Goal: Task Accomplishment & Management: Complete application form

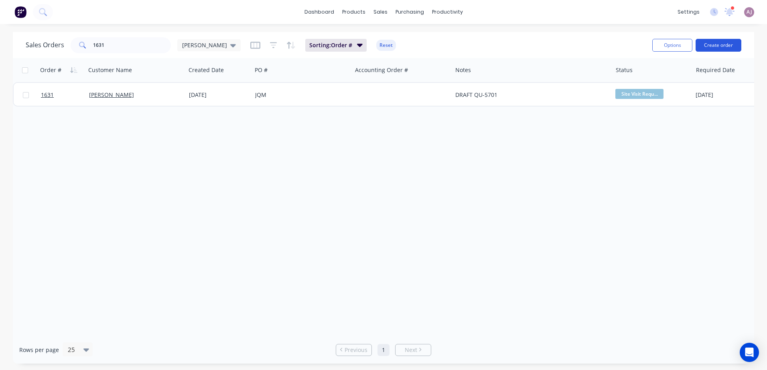
click at [714, 42] on button "Create order" at bounding box center [718, 45] width 46 height 13
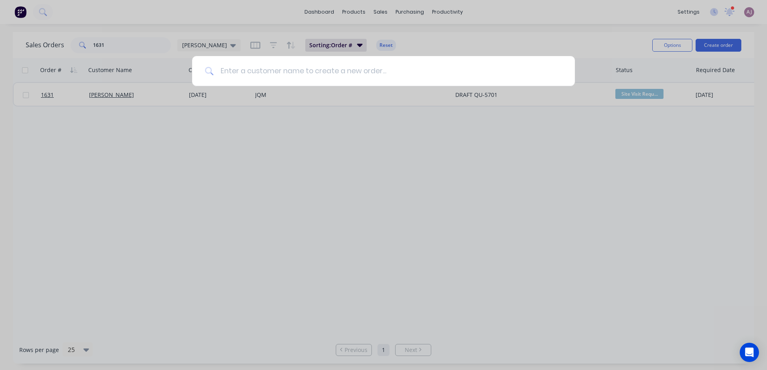
click at [251, 73] on input at bounding box center [388, 71] width 348 height 30
paste input "[PERSON_NAME]"
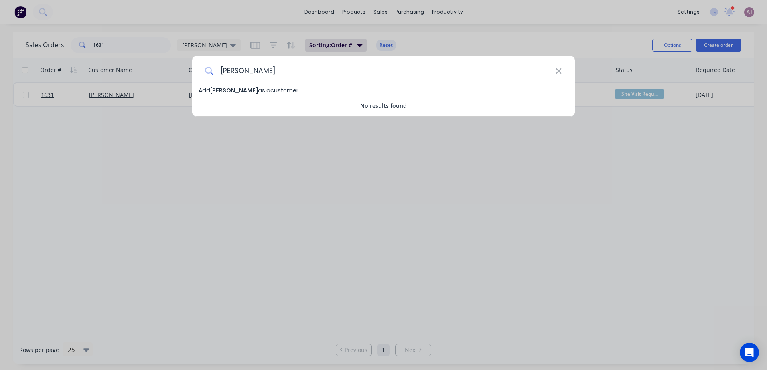
type input "[PERSON_NAME]"
click at [248, 91] on span "[PERSON_NAME]" at bounding box center [234, 91] width 48 height 8
select select "AU"
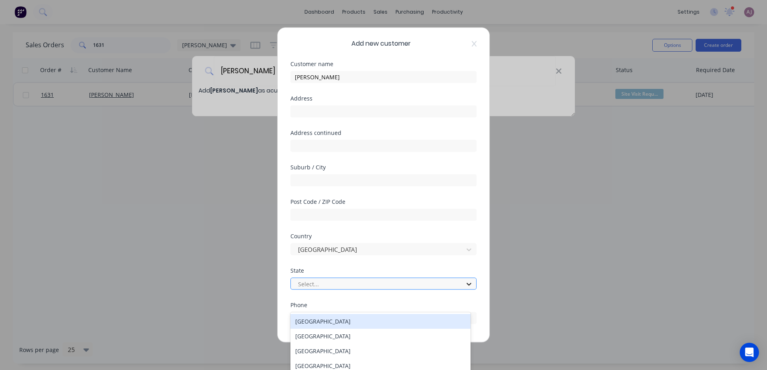
click at [466, 286] on icon at bounding box center [469, 284] width 8 height 8
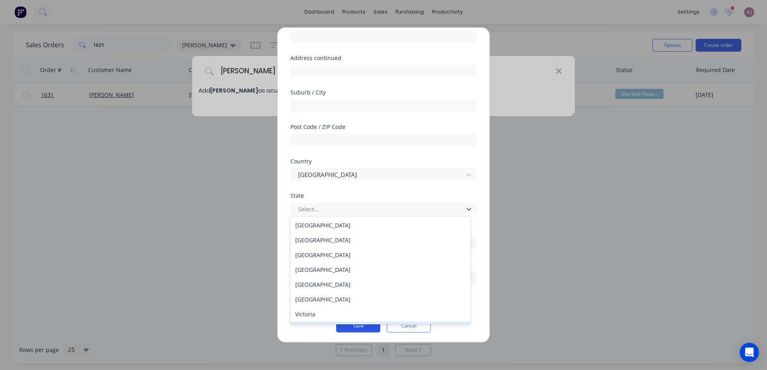
scroll to position [77, 0]
click at [335, 301] on div "[GEOGRAPHIC_DATA]" at bounding box center [380, 299] width 180 height 15
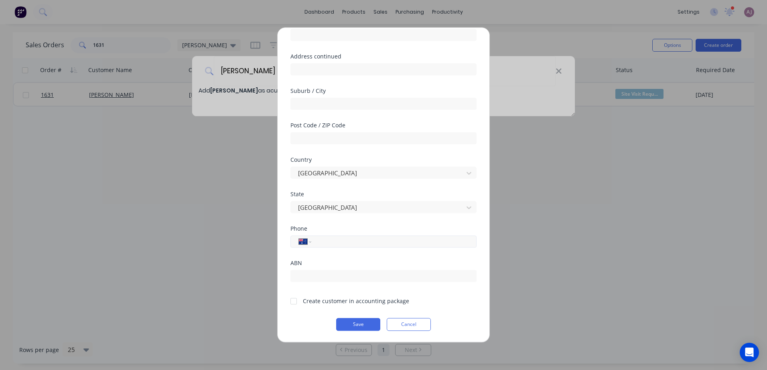
click at [334, 239] on input "tel" at bounding box center [392, 241] width 151 height 9
paste input "[PHONE_NUMBER]"
type input "[PHONE_NUMBER]"
click at [292, 302] on div at bounding box center [293, 301] width 16 height 16
click at [389, 328] on button "Cancel" at bounding box center [408, 324] width 44 height 13
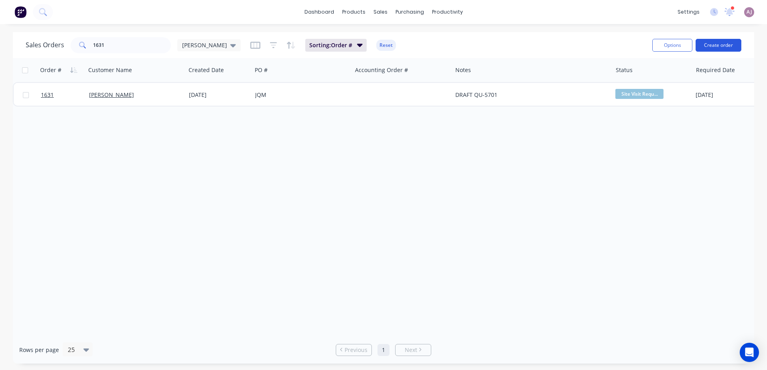
click at [716, 44] on button "Create order" at bounding box center [718, 45] width 46 height 13
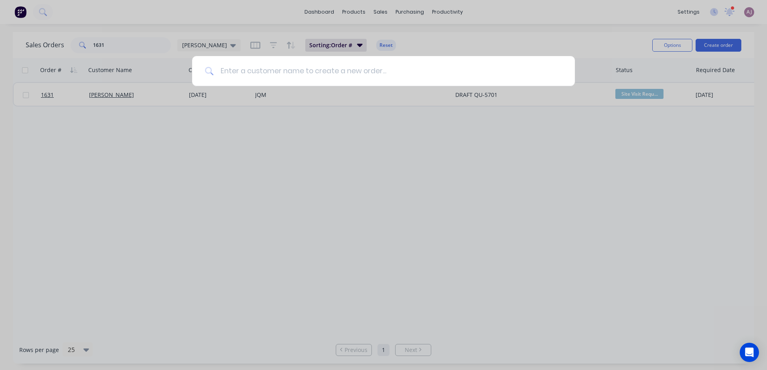
click at [319, 70] on input at bounding box center [388, 71] width 348 height 30
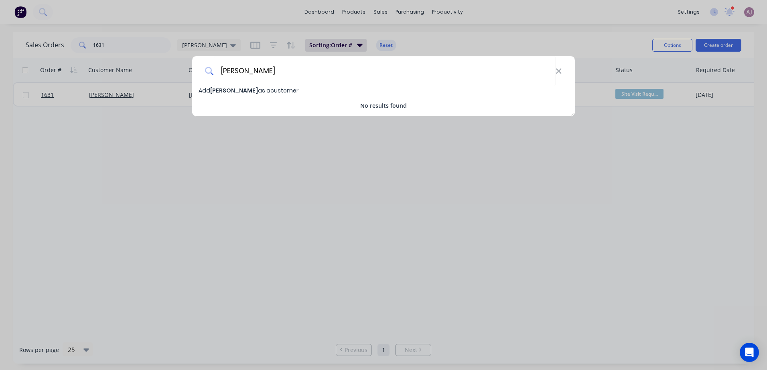
type input "[PERSON_NAME]"
click at [279, 93] on span "Add [PERSON_NAME] as a customer" at bounding box center [248, 91] width 100 height 8
select select "AU"
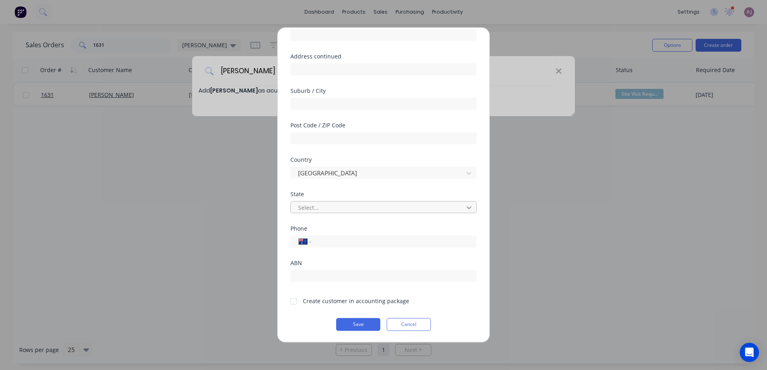
click at [465, 210] on icon at bounding box center [469, 208] width 8 height 8
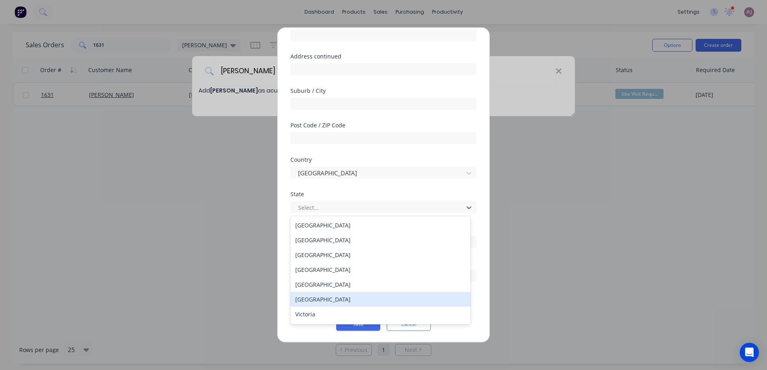
click at [336, 300] on div "[GEOGRAPHIC_DATA]" at bounding box center [380, 299] width 180 height 15
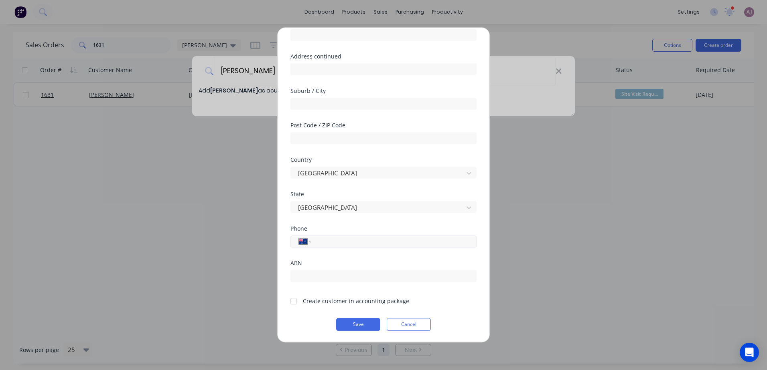
click at [332, 244] on input "tel" at bounding box center [392, 241] width 151 height 9
type input "[PHONE_NUMBER]"
click at [295, 301] on div at bounding box center [293, 301] width 16 height 16
click at [348, 324] on button "Save" at bounding box center [358, 324] width 44 height 13
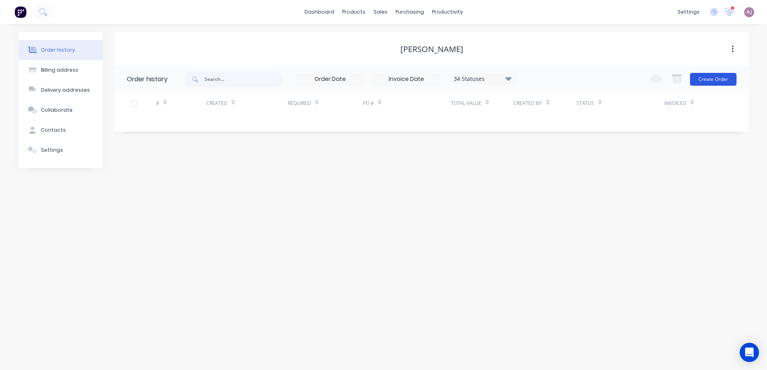
click at [720, 78] on button "Create Order" at bounding box center [713, 79] width 47 height 13
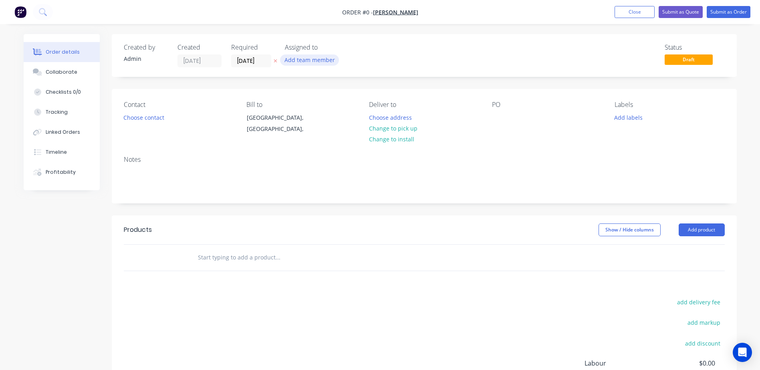
click at [305, 62] on button "Add team member" at bounding box center [309, 60] width 59 height 11
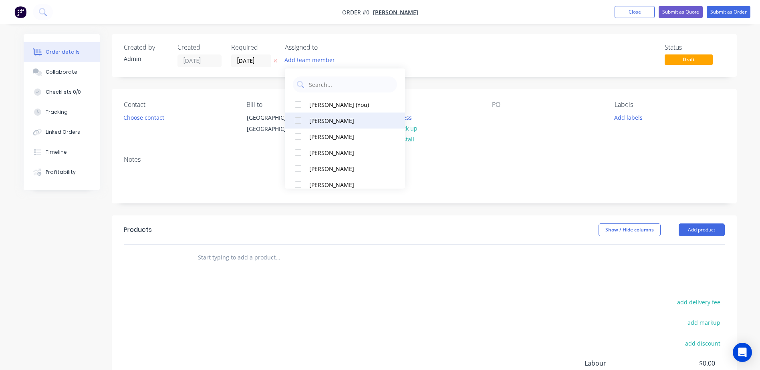
click at [300, 121] on div at bounding box center [298, 121] width 16 height 16
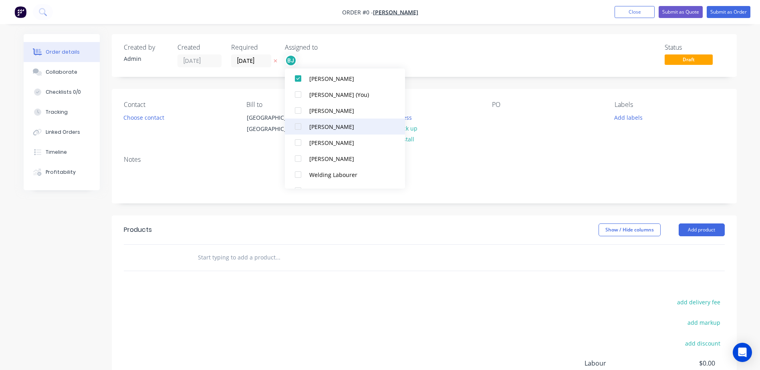
scroll to position [40, 0]
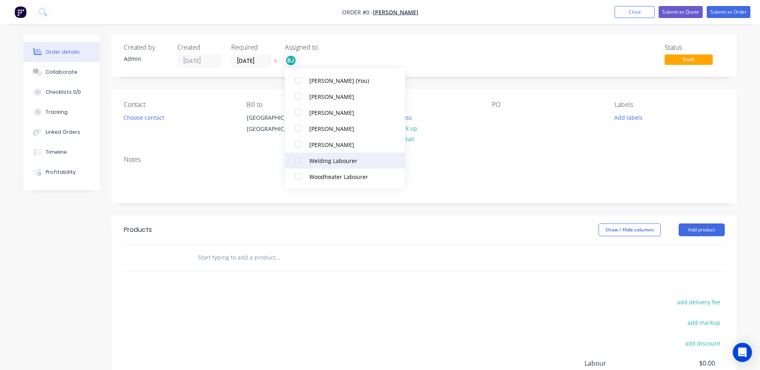
click at [301, 161] on div at bounding box center [298, 161] width 16 height 16
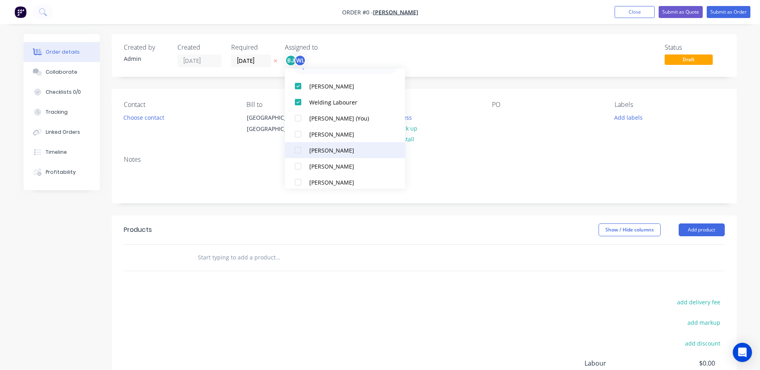
scroll to position [0, 0]
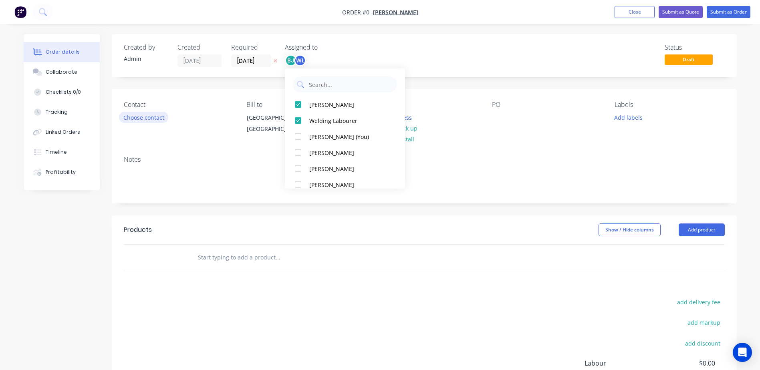
click at [162, 115] on div "Order details Collaborate Checklists 0/0 Tracking Linked Orders Timeline Profit…" at bounding box center [381, 255] width 730 height 442
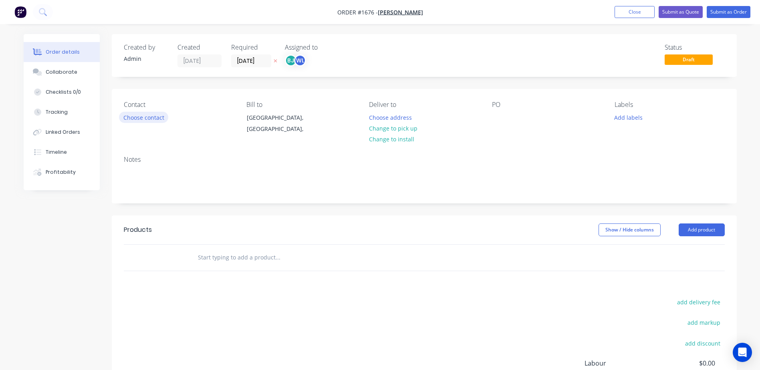
click at [157, 117] on button "Choose contact" at bounding box center [143, 117] width 49 height 11
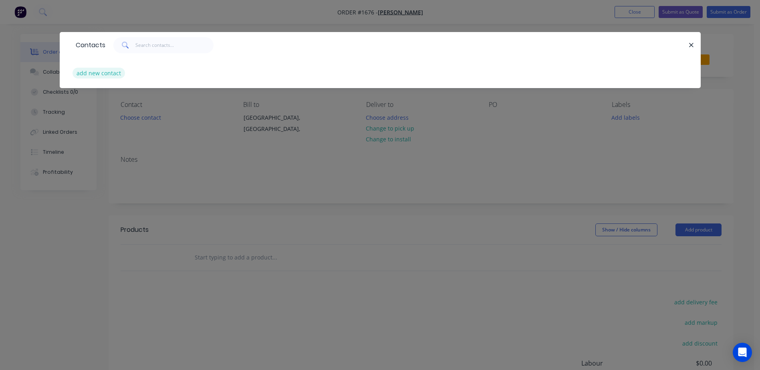
click at [97, 70] on button "add new contact" at bounding box center [99, 73] width 53 height 11
select select "AU"
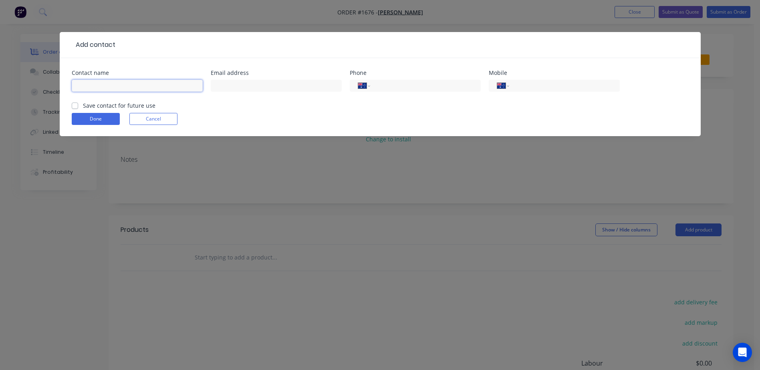
click at [80, 85] on input "text" at bounding box center [137, 86] width 131 height 12
paste input "[PERSON_NAME]"
type input "[PERSON_NAME]"
click at [234, 81] on input "text" at bounding box center [276, 86] width 131 height 12
paste input "[PERSON_NAME][EMAIL_ADDRESS][PERSON_NAME][DOMAIN_NAME]"
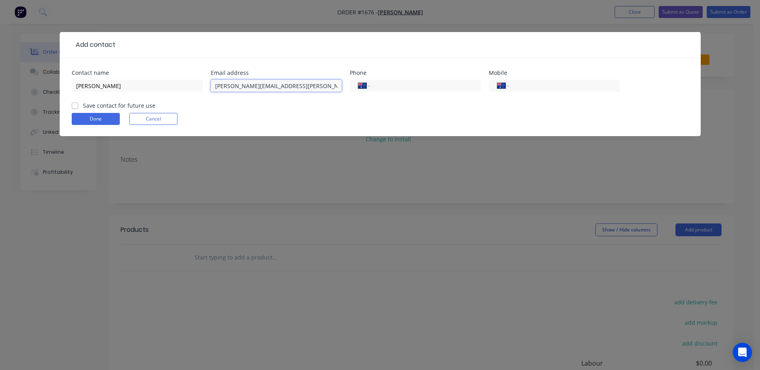
type input "[PERSON_NAME][EMAIL_ADDRESS][PERSON_NAME][DOMAIN_NAME]"
click at [400, 88] on input "tel" at bounding box center [424, 85] width 96 height 9
paste input "[PHONE_NUMBER]"
type input "[PHONE_NUMBER]"
click at [83, 105] on label "Save contact for future use" at bounding box center [119, 105] width 73 height 8
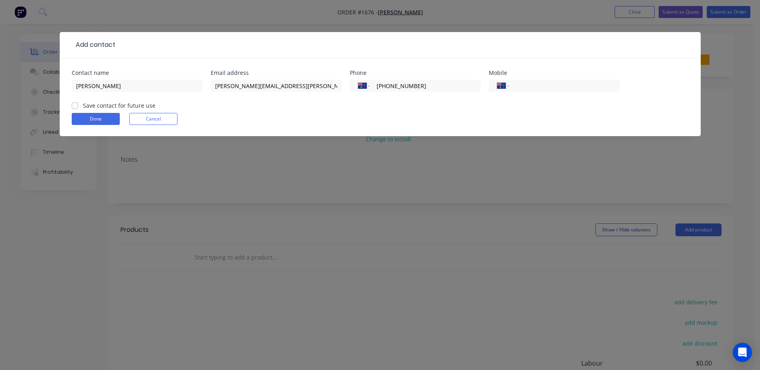
click at [73, 105] on input "Save contact for future use" at bounding box center [75, 105] width 6 height 8
checkbox input "true"
click at [83, 114] on button "Done" at bounding box center [96, 119] width 48 height 12
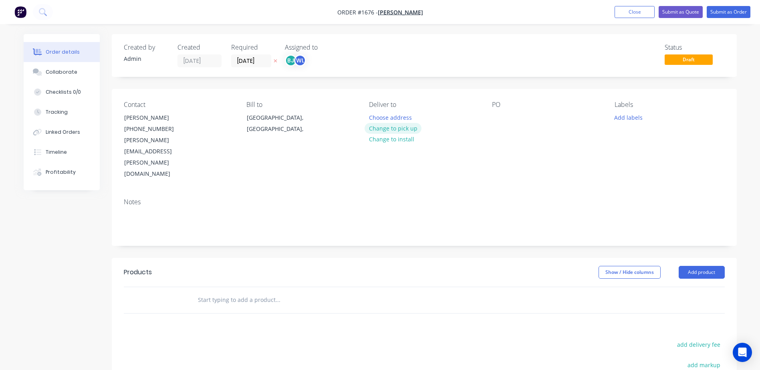
click at [385, 129] on button "Change to pick up" at bounding box center [393, 128] width 57 height 11
click at [629, 119] on button "Add labels" at bounding box center [629, 117] width 37 height 11
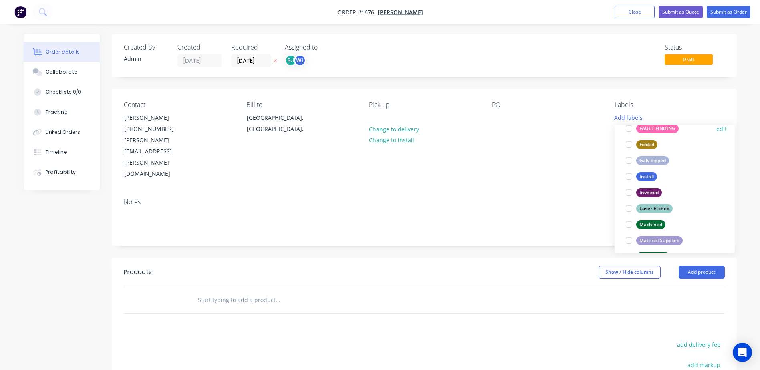
scroll to position [385, 0]
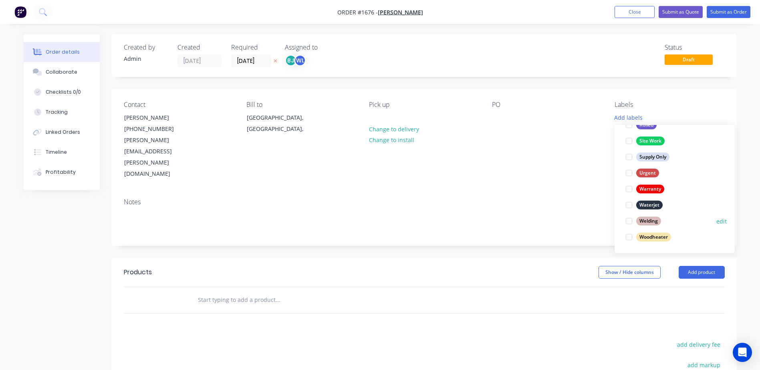
click at [628, 220] on div at bounding box center [629, 221] width 16 height 16
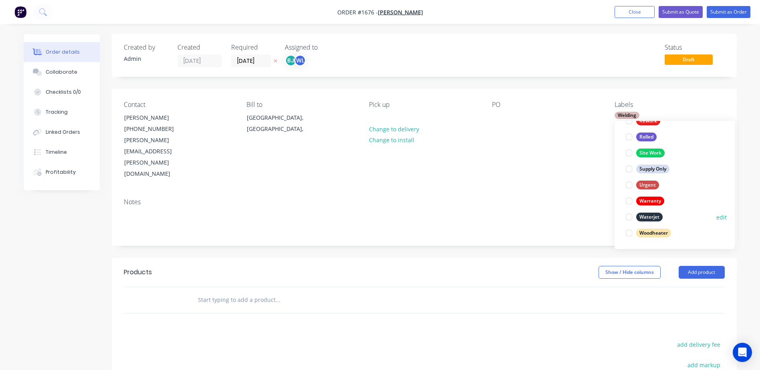
click at [628, 215] on div at bounding box center [629, 217] width 16 height 16
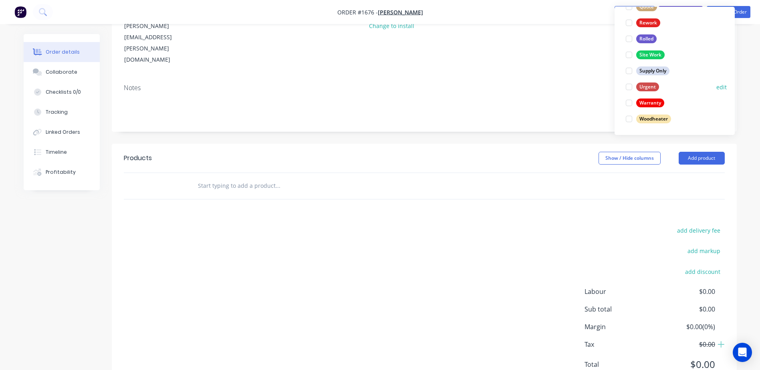
scroll to position [345, 0]
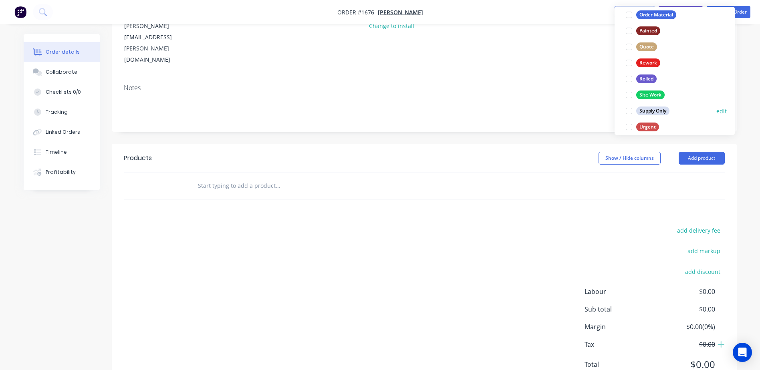
click at [629, 111] on div at bounding box center [629, 111] width 16 height 16
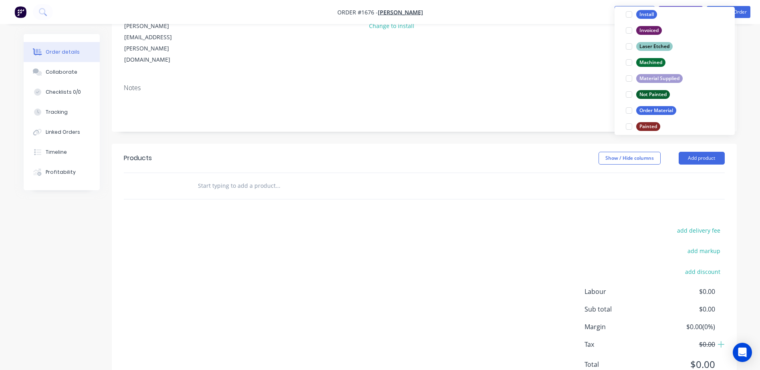
scroll to position [265, 0]
click at [627, 114] on div at bounding box center [629, 111] width 16 height 16
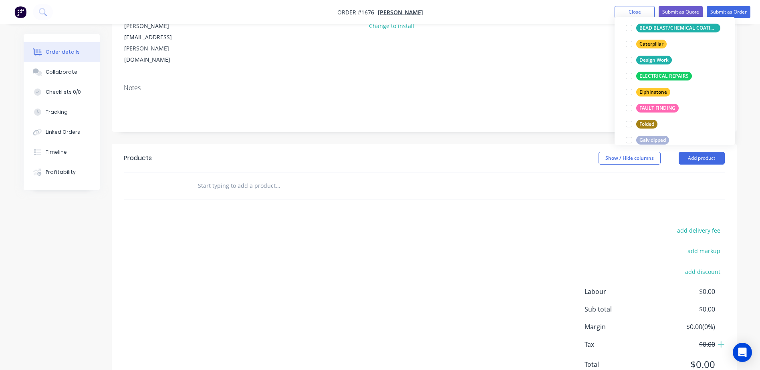
scroll to position [281, 0]
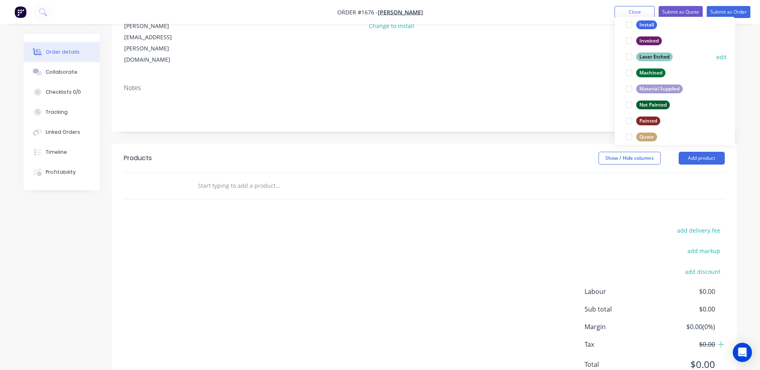
click at [629, 57] on div at bounding box center [629, 57] width 16 height 16
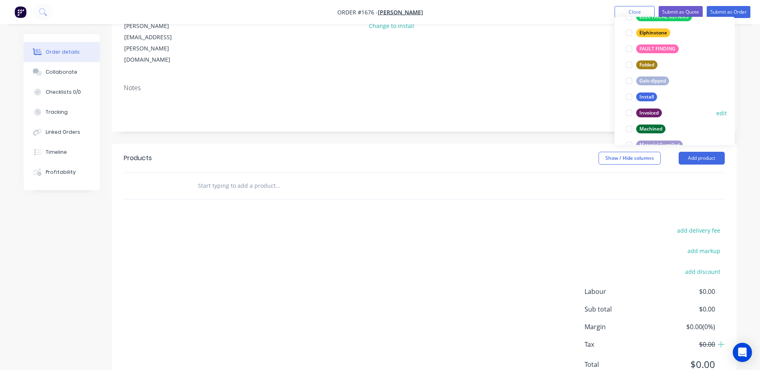
scroll to position [184, 0]
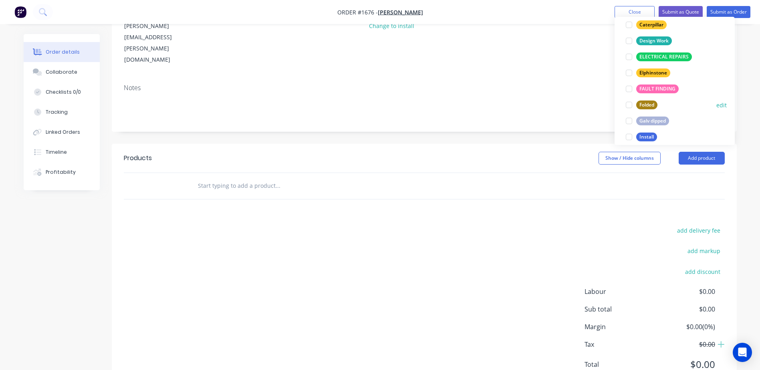
click at [629, 106] on div at bounding box center [629, 105] width 16 height 16
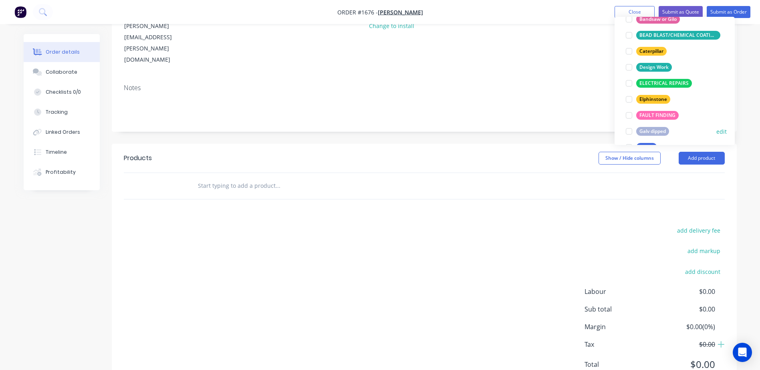
scroll to position [160, 0]
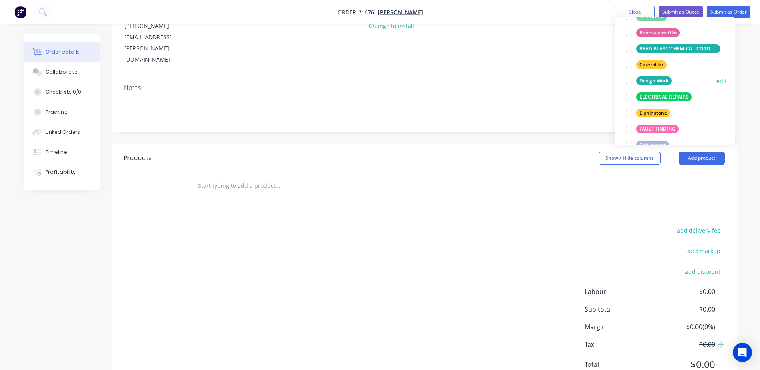
click at [631, 83] on div at bounding box center [629, 81] width 16 height 16
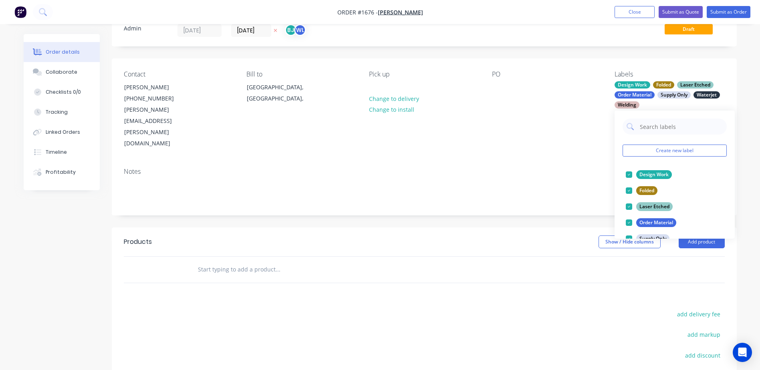
scroll to position [0, 0]
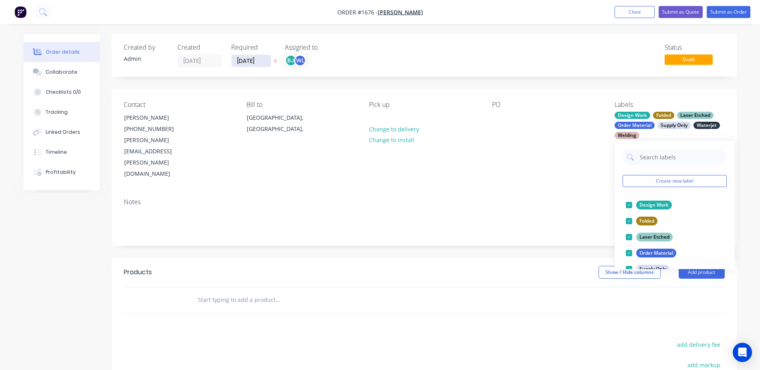
click at [259, 61] on input "[DATE]" at bounding box center [251, 61] width 39 height 12
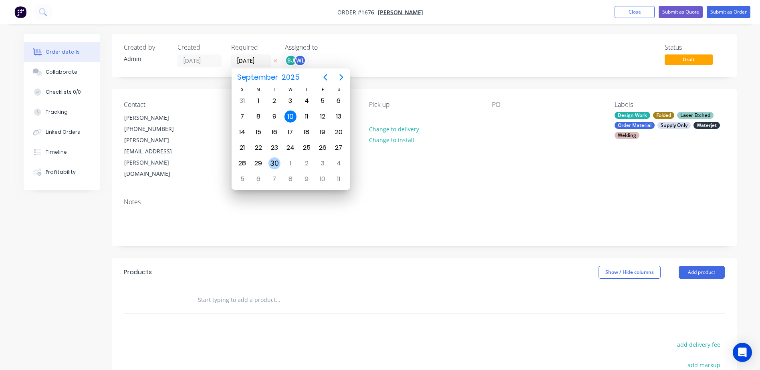
click at [271, 162] on div "30" at bounding box center [275, 164] width 12 height 12
type input "[DATE]"
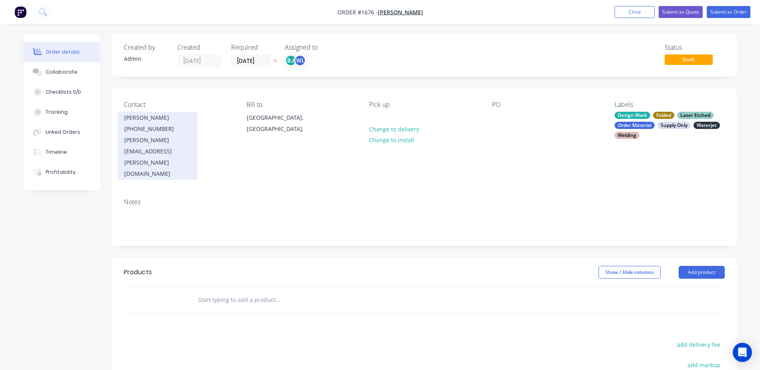
click at [146, 144] on div "[PERSON_NAME][EMAIL_ADDRESS][PERSON_NAME][DOMAIN_NAME]" at bounding box center [157, 157] width 67 height 45
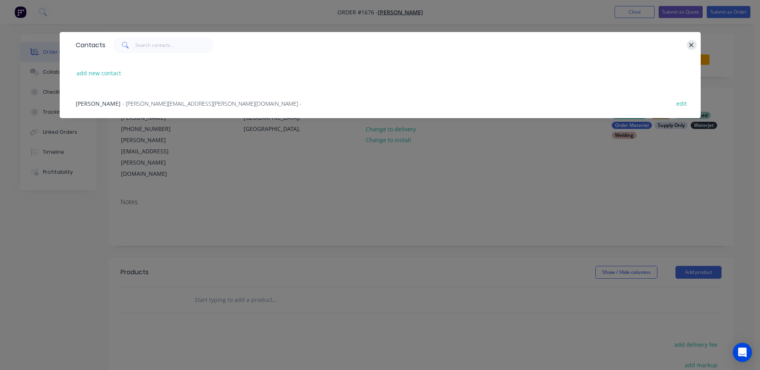
click at [690, 44] on icon "button" at bounding box center [691, 45] width 5 height 7
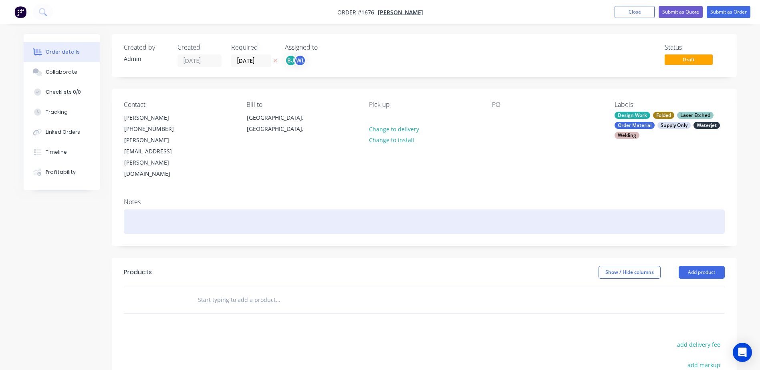
click at [138, 210] on div at bounding box center [424, 222] width 601 height 24
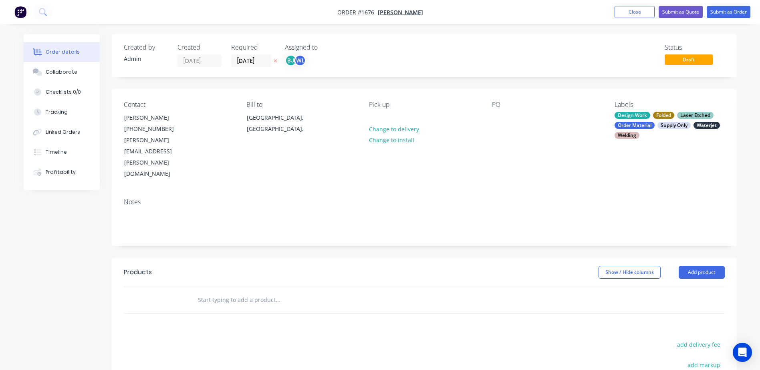
click at [206, 292] on input "text" at bounding box center [278, 300] width 160 height 16
paste input "PLAIN HIGH BACKED BENCH SEAT"
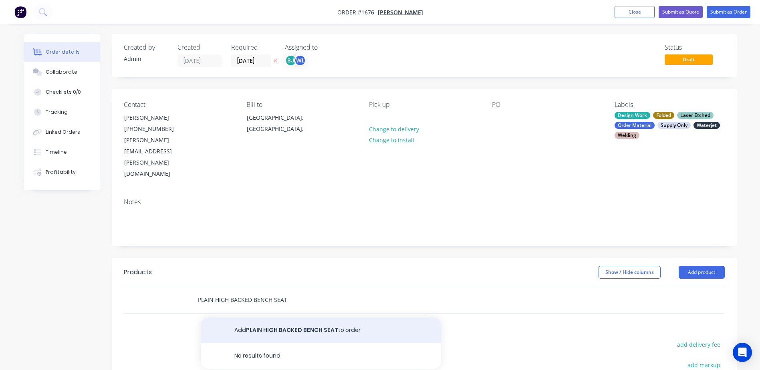
type input "PLAIN HIGH BACKED BENCH SEAT"
click at [292, 318] on button "Add PLAIN HIGH BACKED BENCH SEAT to order" at bounding box center [321, 331] width 241 height 26
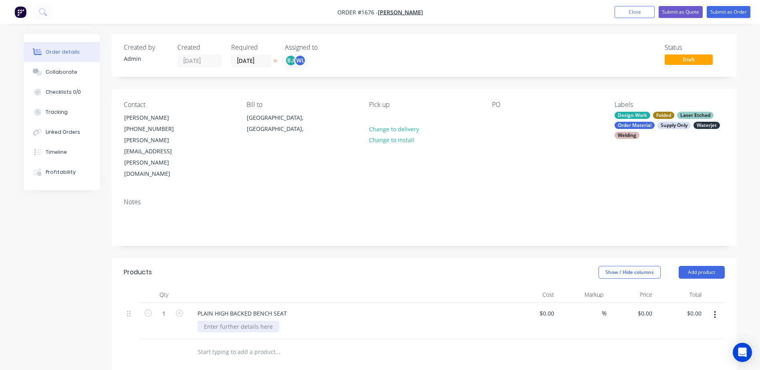
click at [229, 321] on div at bounding box center [239, 327] width 82 height 12
paste div
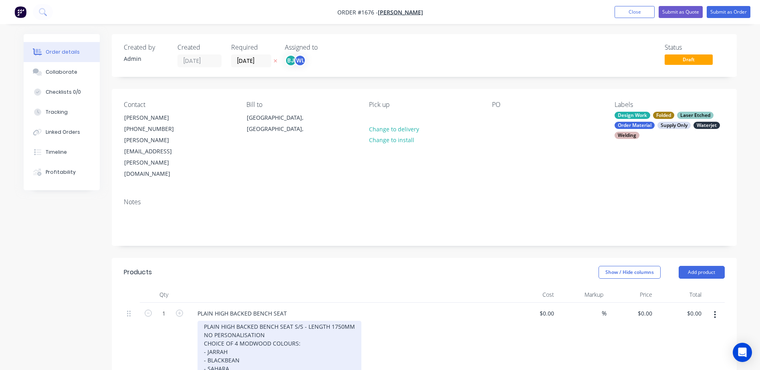
scroll to position [160, 0]
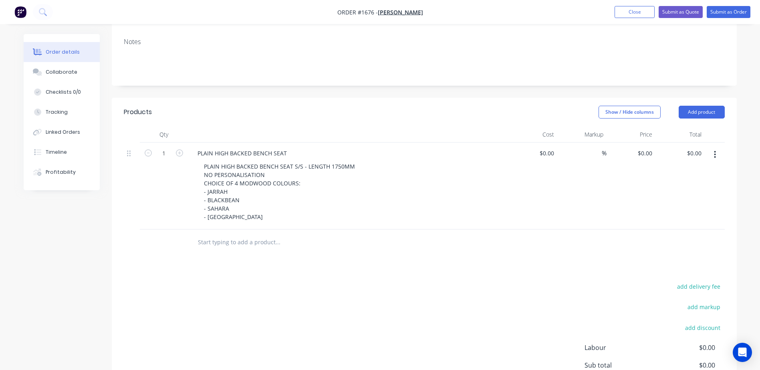
click at [224, 235] on input "text" at bounding box center [278, 243] width 160 height 16
paste input "ADDITIONAL OPTIONS ARE BELOW:"
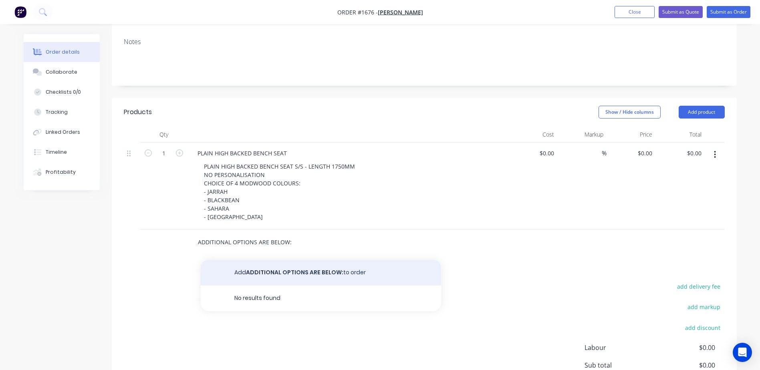
type input "ADDITIONAL OPTIONS ARE BELOW:"
click at [264, 260] on button "Add ADDITIONAL OPTIONS ARE BELOW: to order" at bounding box center [321, 273] width 241 height 26
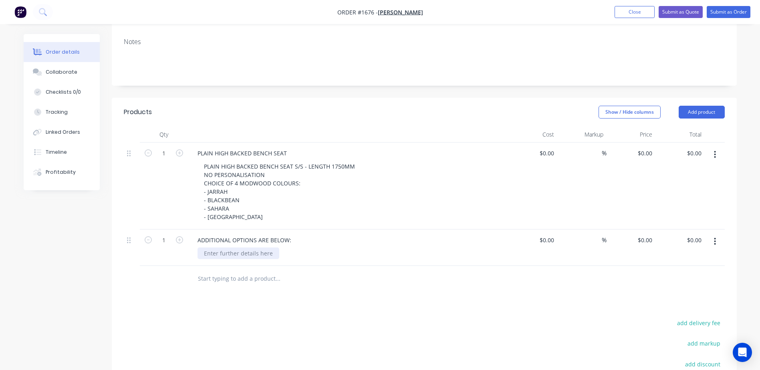
click at [247, 248] on div at bounding box center [239, 254] width 82 height 12
paste div
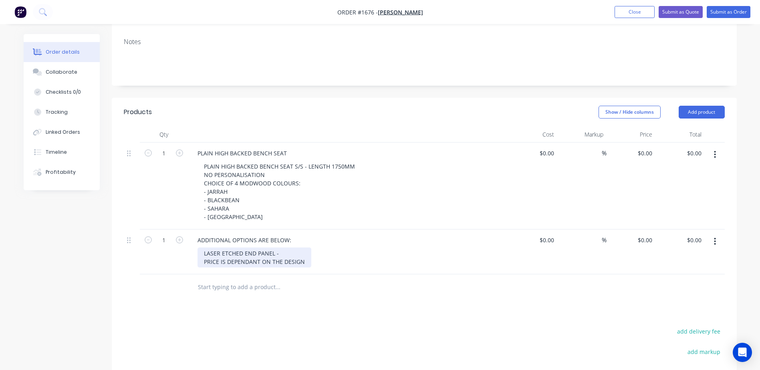
click at [202, 248] on div "LASER ETCHED END PANEL - PRICE IS DEPENDANT ON THE DESIGN" at bounding box center [255, 258] width 114 height 20
click at [304, 248] on div "- LASER ETCHED END PANEL - PRICE IS DEPENDANT ON THE DESIGN" at bounding box center [255, 258] width 114 height 20
click at [220, 248] on div "- LASER ETCHED END PANEL - PRICE IS DEPENDANT ON THE DESIGN -" at bounding box center [255, 262] width 114 height 28
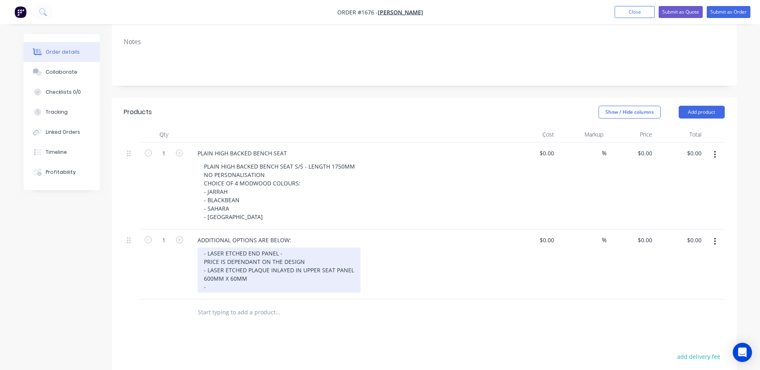
click at [215, 252] on div "- LASER ETCHED END PANEL - PRICE IS DEPENDANT ON THE DESIGN - LASER ETCHED PLAQ…" at bounding box center [279, 270] width 163 height 45
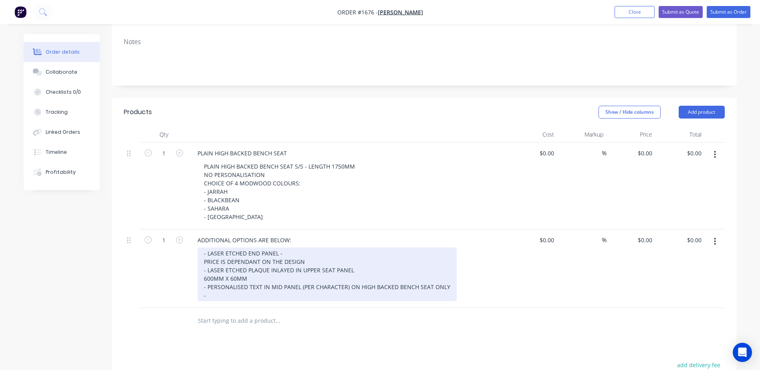
click at [232, 266] on div "- LASER ETCHED END PANEL - PRICE IS DEPENDANT ON THE DESIGN - LASER ETCHED PLAQ…" at bounding box center [327, 275] width 259 height 54
click at [372, 262] on div "- LASER ETCHED END PANEL - PRICE IS DEPENDANT ON THE DESIGN - LASER ETCHED PLAQ…" at bounding box center [327, 275] width 259 height 54
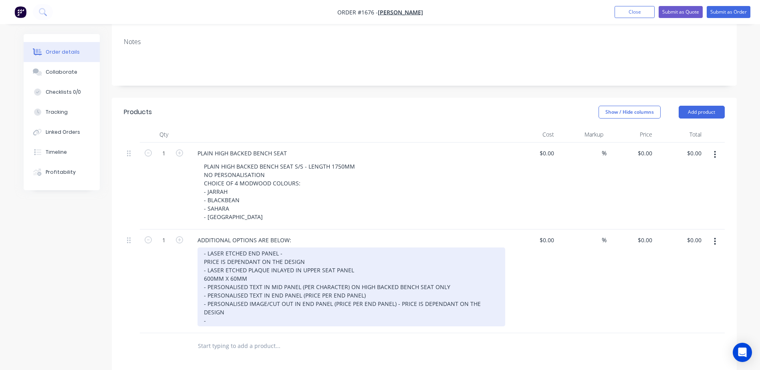
click at [253, 284] on div "- LASER ETCHED END PANEL - PRICE IS DEPENDANT ON THE DESIGN - LASER ETCHED PLAQ…" at bounding box center [352, 287] width 308 height 79
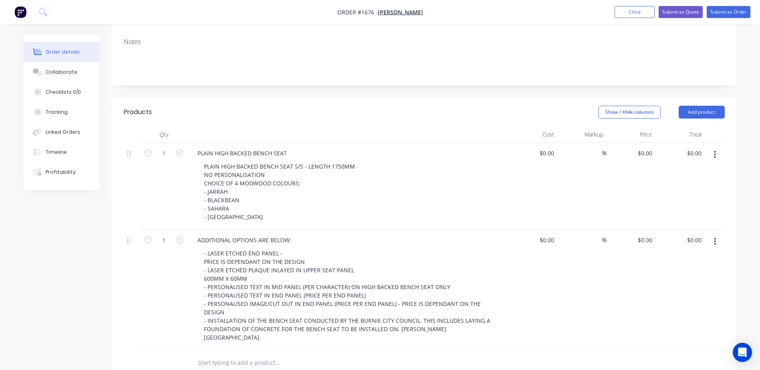
click at [219, 355] on input "text" at bounding box center [278, 363] width 160 height 16
click at [231, 355] on input "text" at bounding box center [278, 363] width 160 height 16
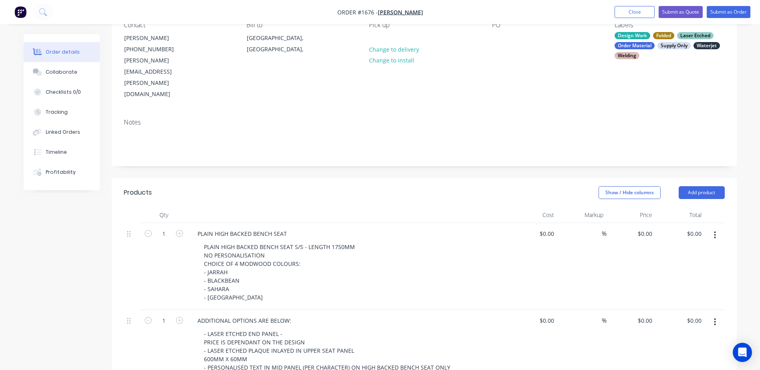
scroll to position [0, 0]
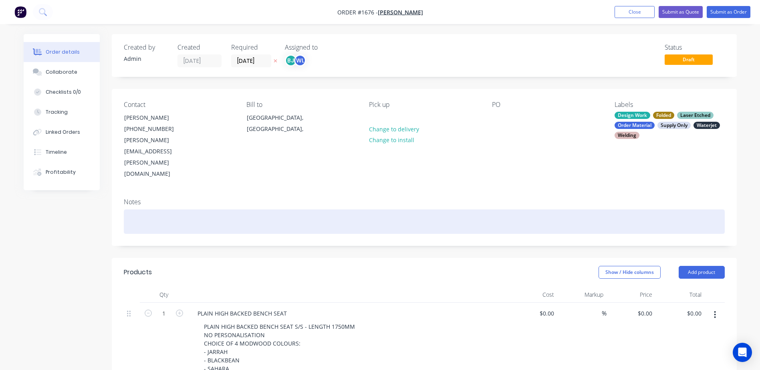
click at [160, 210] on div at bounding box center [424, 222] width 601 height 24
paste div
click at [170, 210] on div "Quote QU-5289Accepted" at bounding box center [424, 222] width 601 height 24
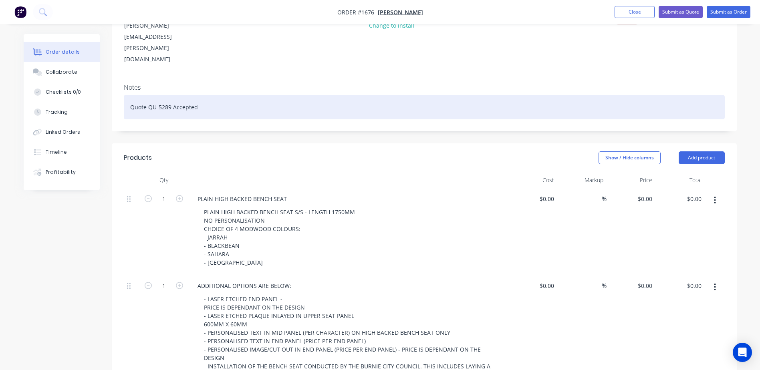
scroll to position [160, 0]
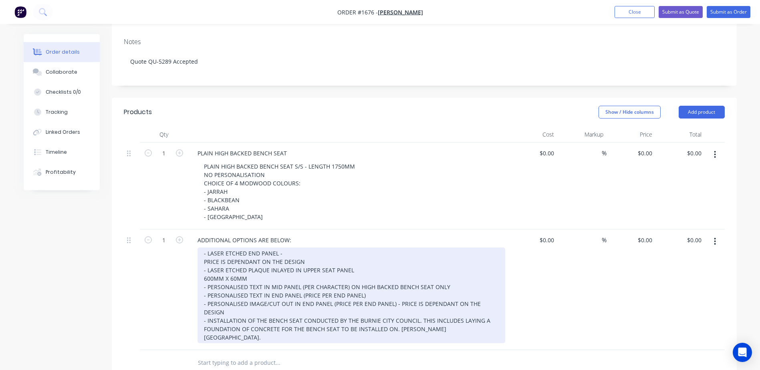
click at [290, 248] on div "- LASER ETCHED END PANEL - PRICE IS DEPENDANT ON THE DESIGN - LASER ETCHED PLAQ…" at bounding box center [352, 296] width 308 height 96
click at [285, 248] on div "- LASER ETCHED END PANEL - PRICE IS DEPENDANT ON THE DESIGN - LASER ETCHED PLAQ…" at bounding box center [352, 296] width 308 height 96
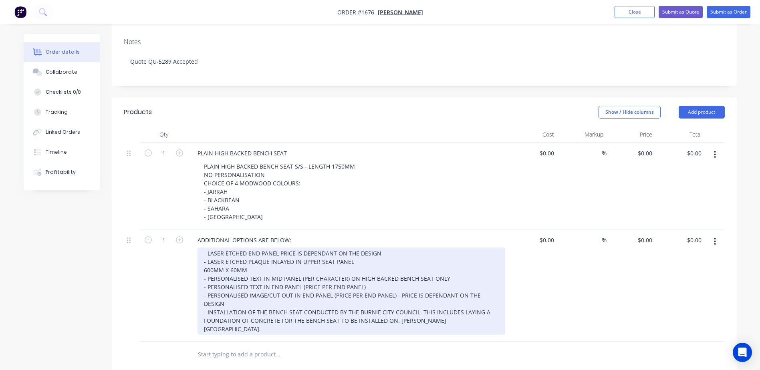
click at [366, 248] on div "- LASER ETCHED END PANEL PRICE IS DEPENDANT ON THE DESIGN - LASER ETCHED PLAQUE…" at bounding box center [352, 291] width 308 height 87
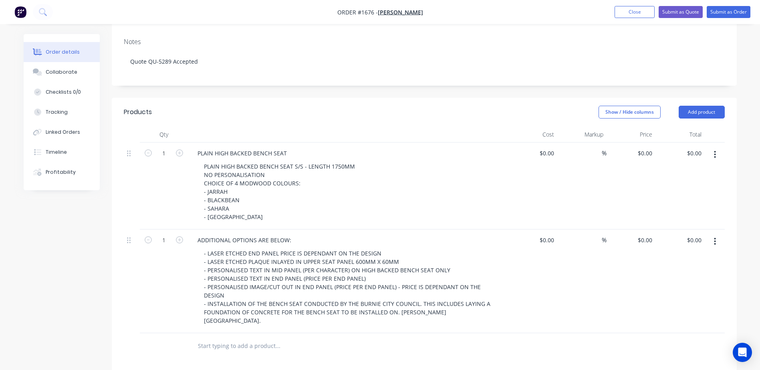
click at [223, 338] on input "text" at bounding box center [278, 346] width 160 height 16
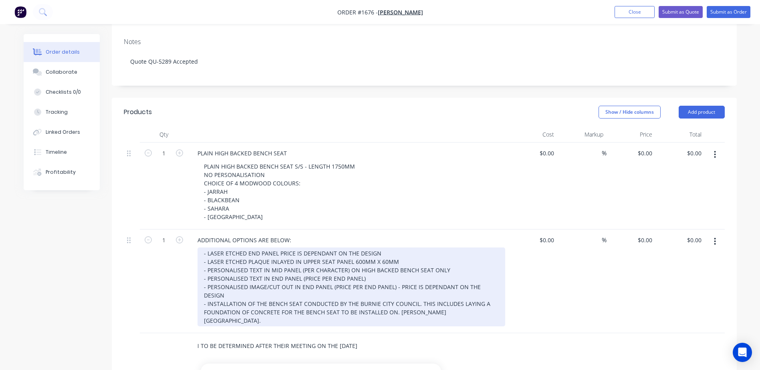
scroll to position [0, 44]
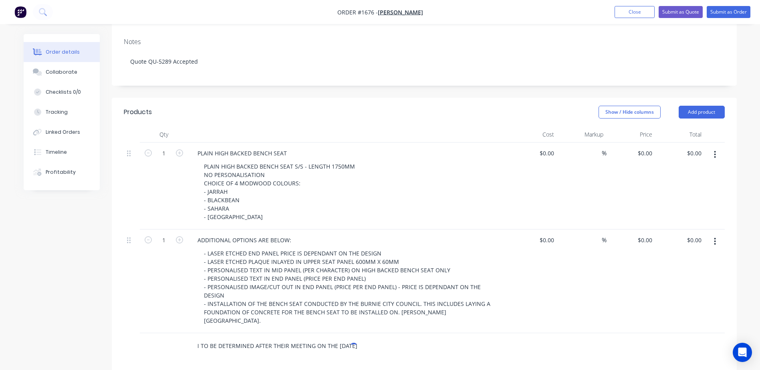
type input "DESIGN TO BE DETERMINED AFTER THEIR MEETING ON THE [DATE]"
click at [281, 319] on div "Products Show / Hide columns Add product Qty Cost Markup Price Total 1 PLAIN HI…" at bounding box center [424, 325] width 625 height 454
click at [351, 338] on input "DESIGN TO BE DETERMINED AFTER THEIR MEETING ON THE [DATE]" at bounding box center [278, 346] width 160 height 16
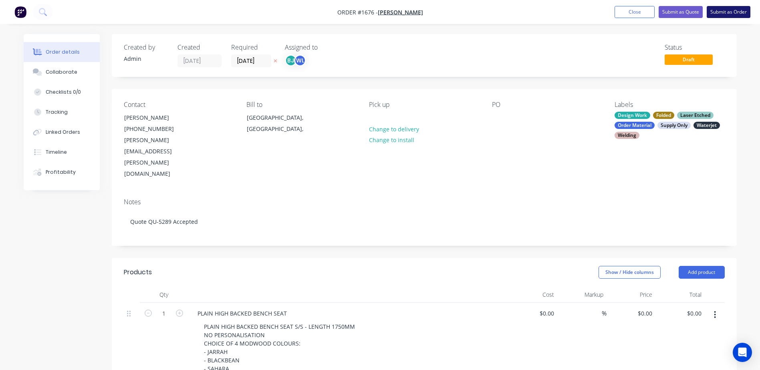
click at [725, 12] on button "Submit as Order" at bounding box center [729, 12] width 44 height 12
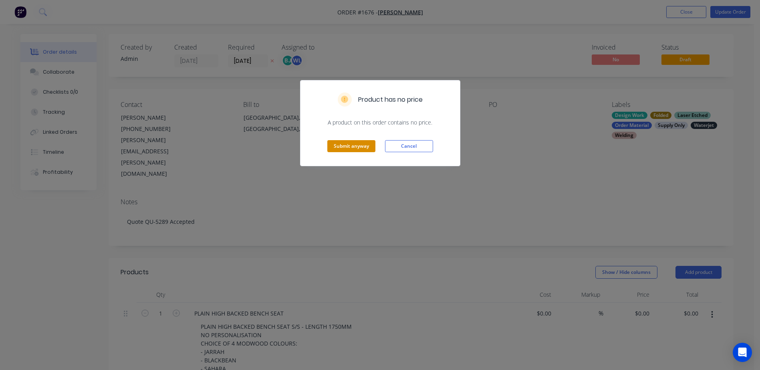
click at [362, 145] on button "Submit anyway" at bounding box center [352, 146] width 48 height 12
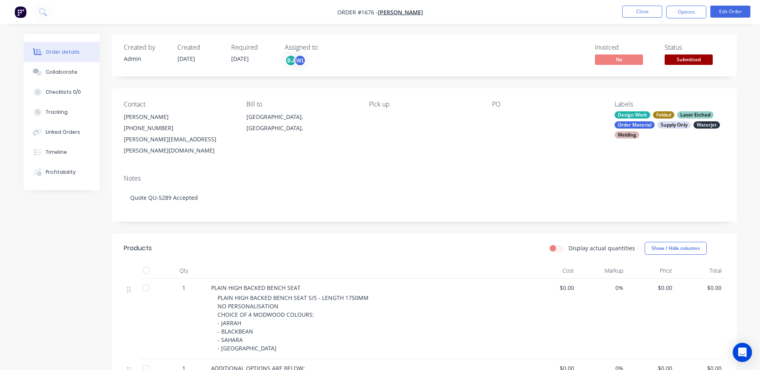
click at [689, 59] on span "Submitted" at bounding box center [689, 60] width 48 height 10
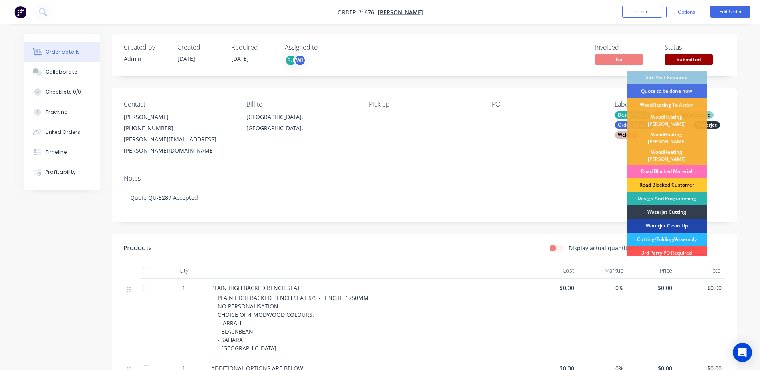
click at [677, 178] on div "Road Blocked Customer" at bounding box center [667, 185] width 80 height 14
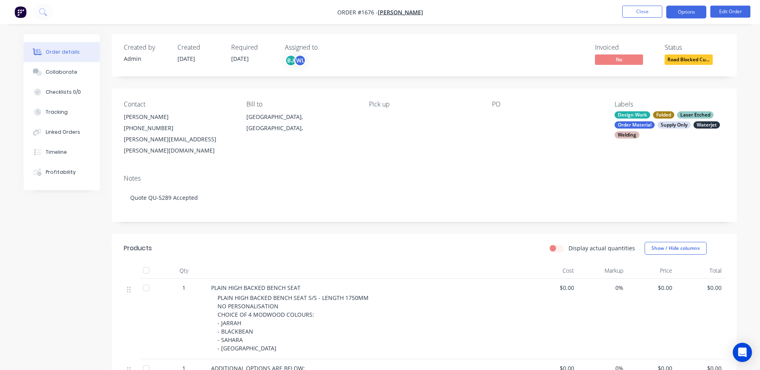
click at [693, 12] on button "Options" at bounding box center [687, 12] width 40 height 13
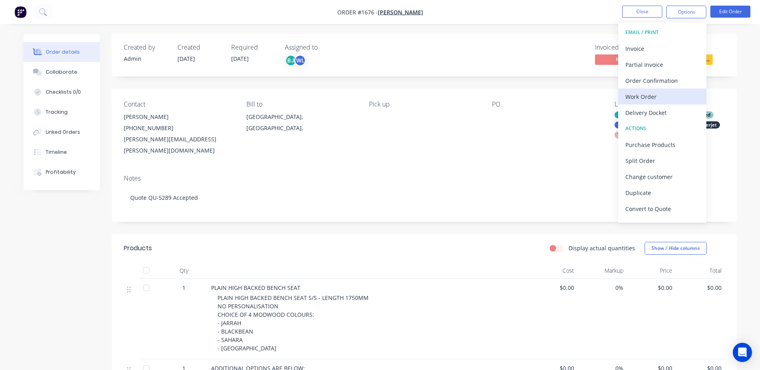
click at [655, 100] on div "Work Order" at bounding box center [663, 97] width 74 height 12
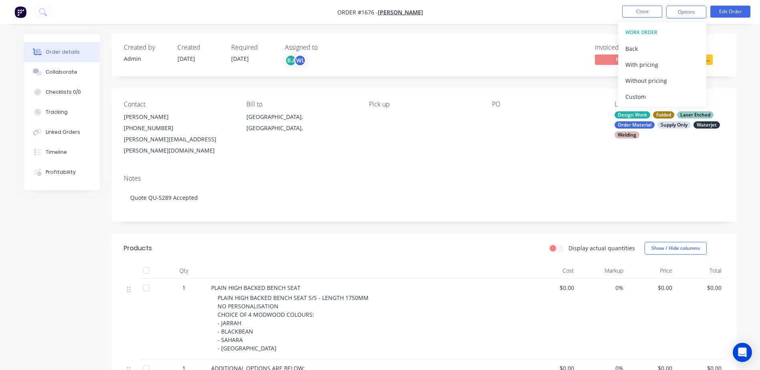
click at [655, 100] on div "Custom" at bounding box center [663, 97] width 74 height 12
click at [651, 78] on div "Without pricing" at bounding box center [663, 81] width 74 height 12
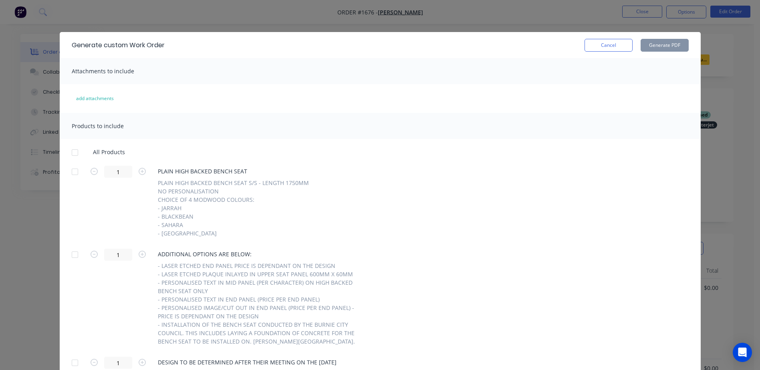
click at [72, 152] on div at bounding box center [75, 153] width 16 height 16
click at [651, 49] on button "Generate PDF" at bounding box center [665, 45] width 48 height 13
click at [613, 46] on button "Cancel" at bounding box center [609, 45] width 48 height 13
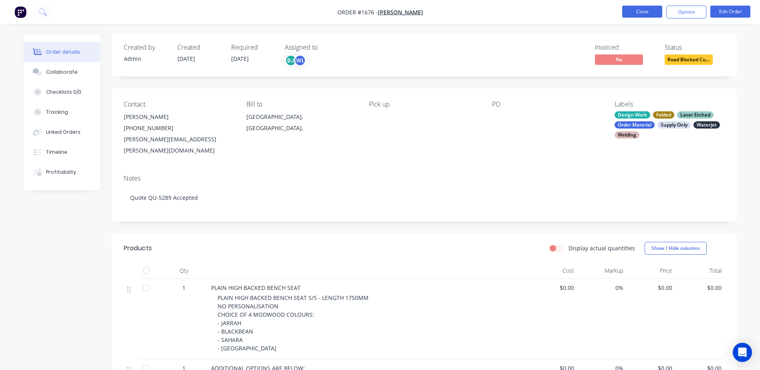
click at [633, 13] on button "Close" at bounding box center [643, 12] width 40 height 12
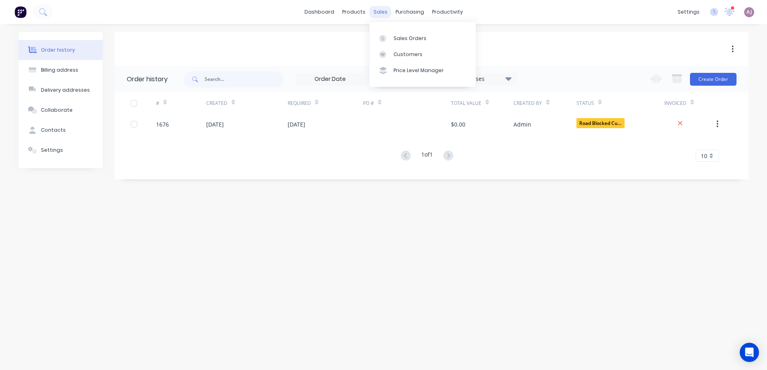
click at [374, 10] on div "sales" at bounding box center [380, 12] width 22 height 12
click at [384, 39] on icon at bounding box center [382, 38] width 7 height 7
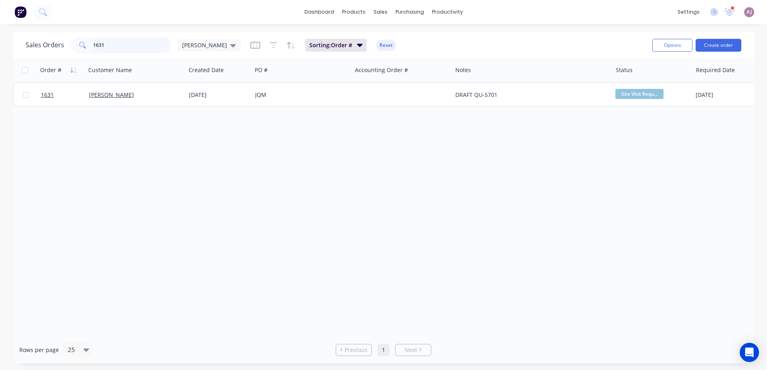
click at [124, 46] on input "1631" at bounding box center [132, 45] width 78 height 16
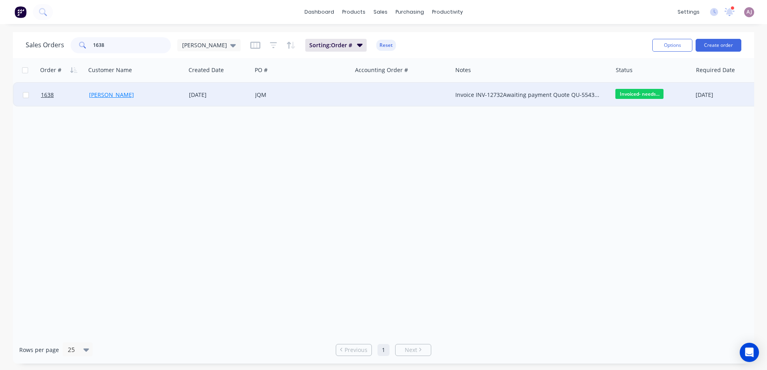
type input "1638"
click at [111, 95] on link "[PERSON_NAME]" at bounding box center [111, 95] width 45 height 8
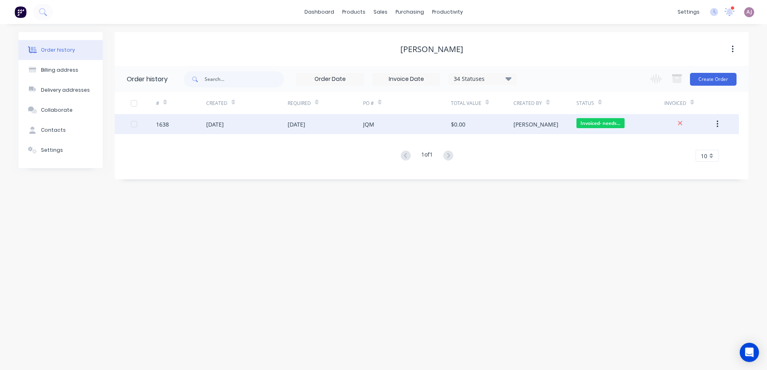
click at [224, 124] on div "[DATE]" at bounding box center [215, 124] width 18 height 8
